Goal: Information Seeking & Learning: Learn about a topic

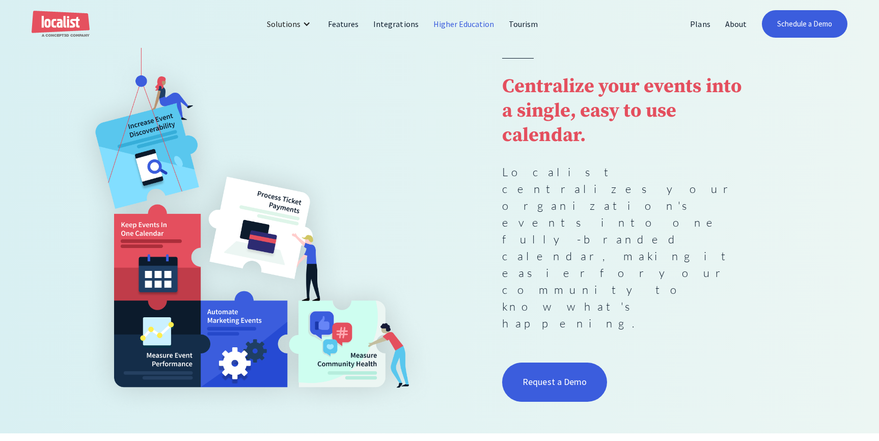
click at [450, 24] on link "Higher Education" at bounding box center [464, 24] width 76 height 24
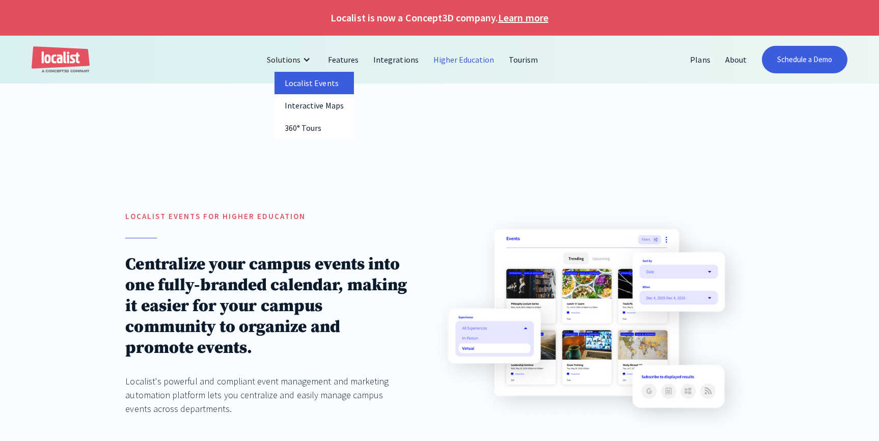
click at [302, 82] on link "Localist Events" at bounding box center [314, 83] width 79 height 22
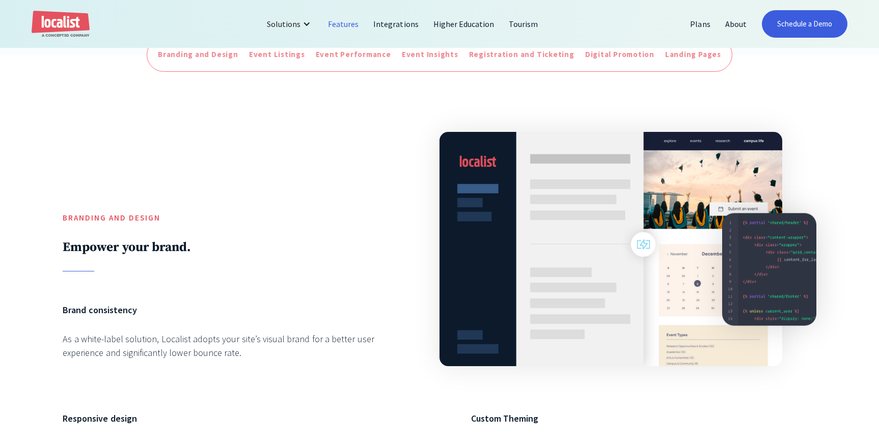
scroll to position [408, 0]
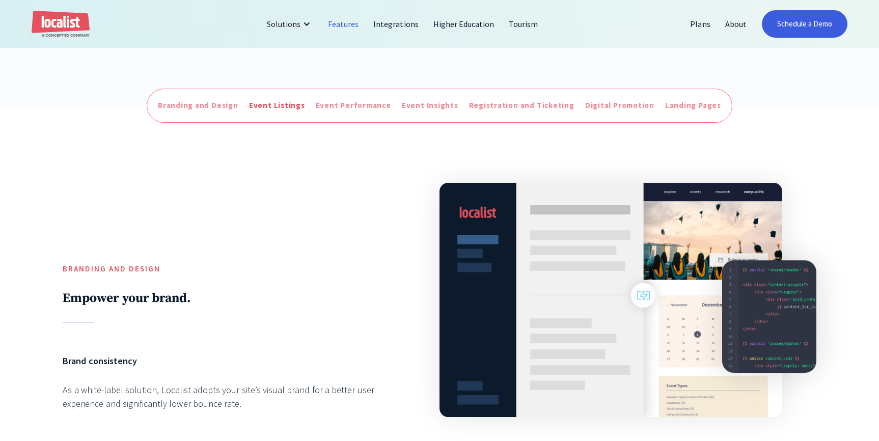
click at [286, 106] on div "Event Listings" at bounding box center [277, 106] width 56 height 12
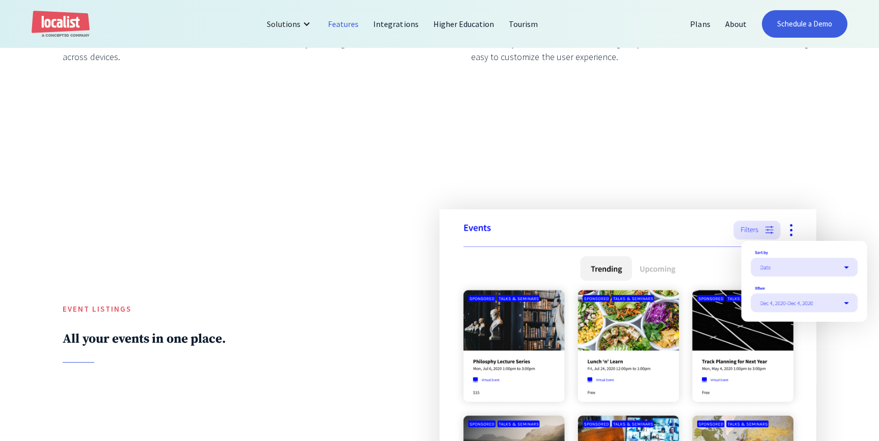
scroll to position [456, 0]
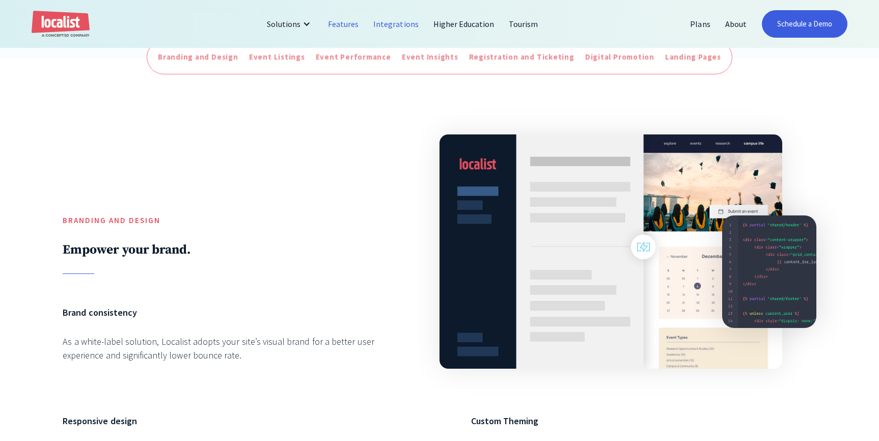
click at [404, 22] on link "Integrations" at bounding box center [396, 24] width 60 height 24
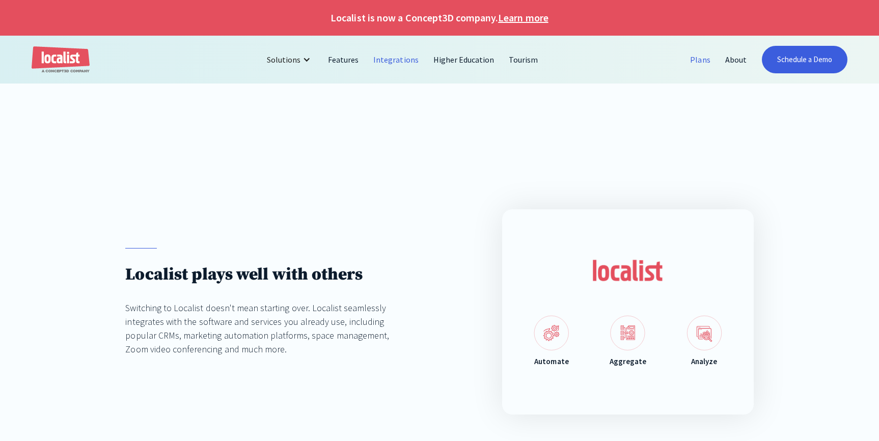
click at [695, 61] on link "Plans" at bounding box center [700, 59] width 35 height 24
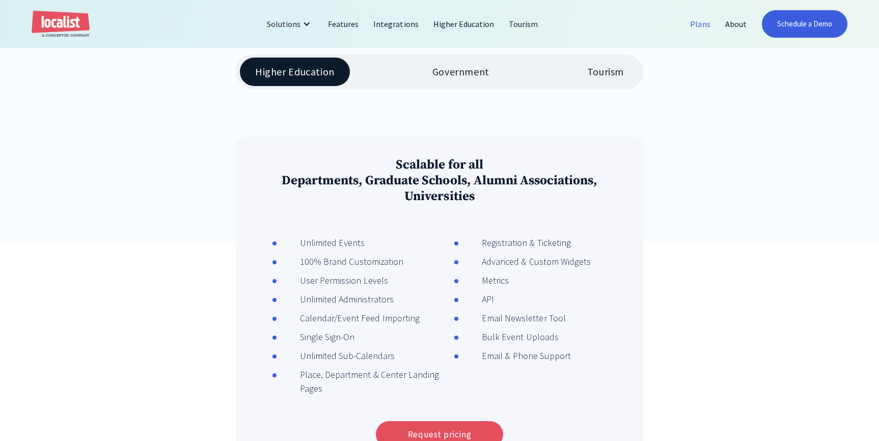
scroll to position [153, 0]
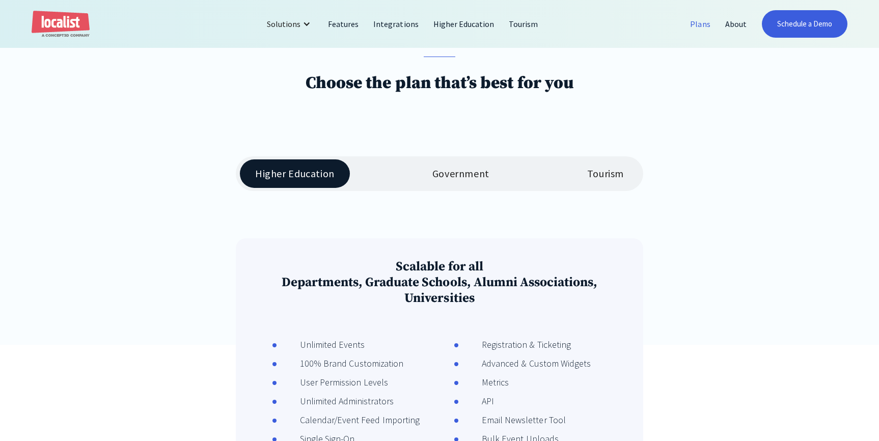
click at [450, 177] on div "Government" at bounding box center [461, 174] width 57 height 12
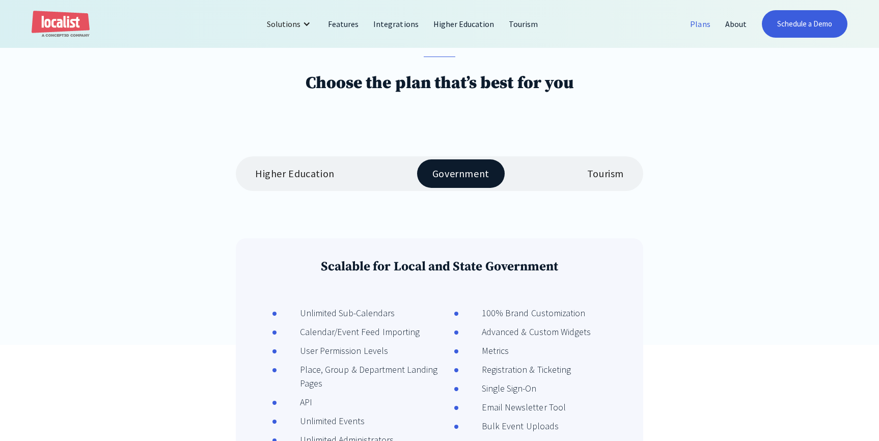
click at [287, 184] on link "Higher Education" at bounding box center [295, 173] width 110 height 29
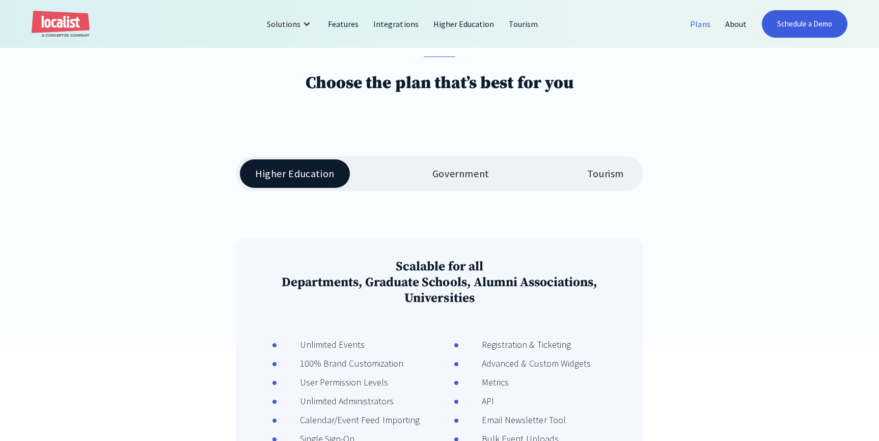
click at [33, 120] on div "Choose the plan that’s best for you" at bounding box center [439, 169] width 879 height 351
